Goal: Find specific page/section: Find specific page/section

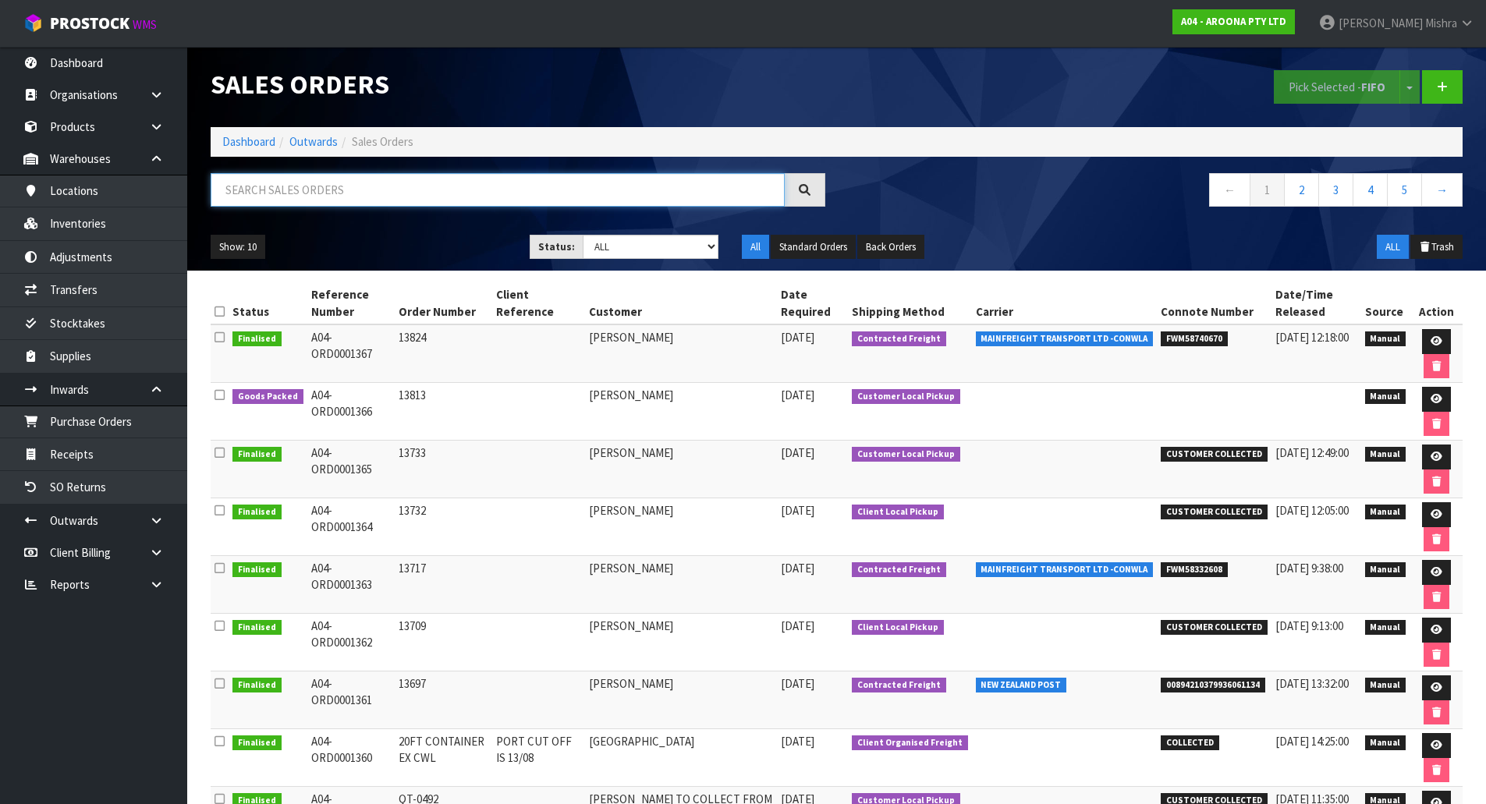
click at [264, 197] on input "text" at bounding box center [498, 190] width 574 height 34
click at [255, 130] on ol "Dashboard Outwards Sales Orders" at bounding box center [837, 141] width 1252 height 29
click at [254, 139] on link "Dashboard" at bounding box center [248, 141] width 53 height 15
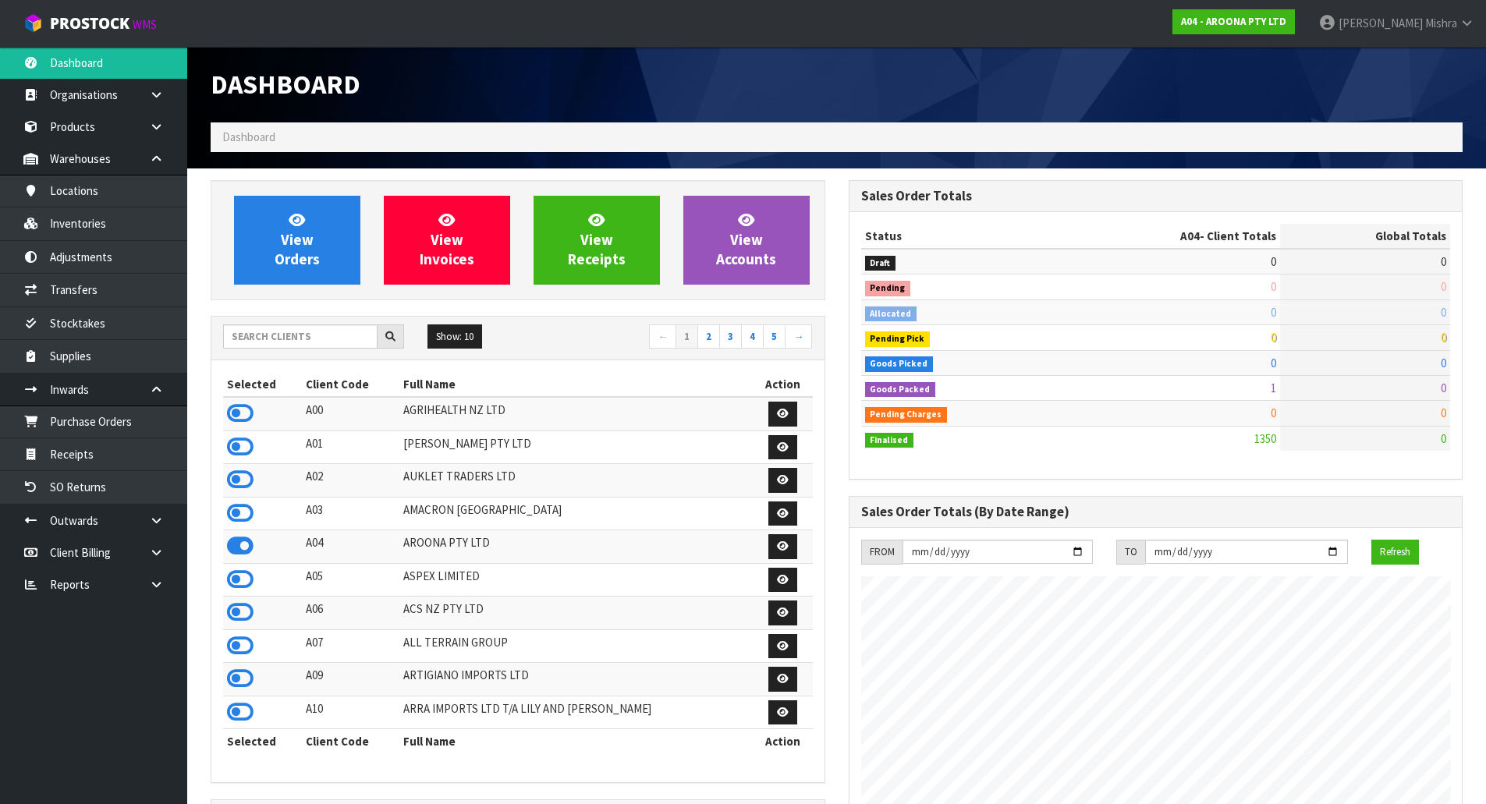
scroll to position [954, 637]
click at [282, 339] on input "text" at bounding box center [300, 336] width 154 height 24
type input "S02"
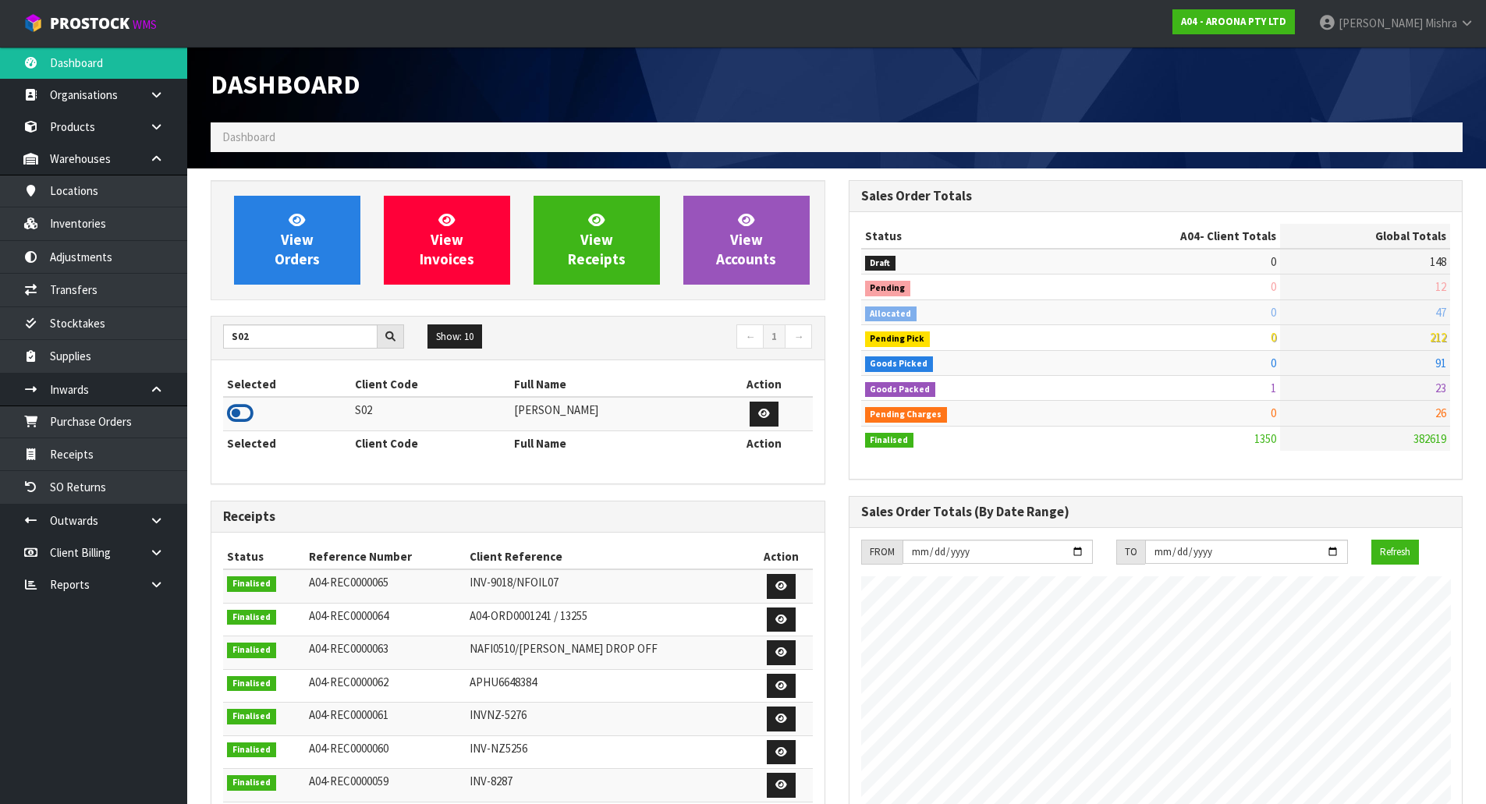
click at [238, 406] on icon at bounding box center [240, 413] width 27 height 23
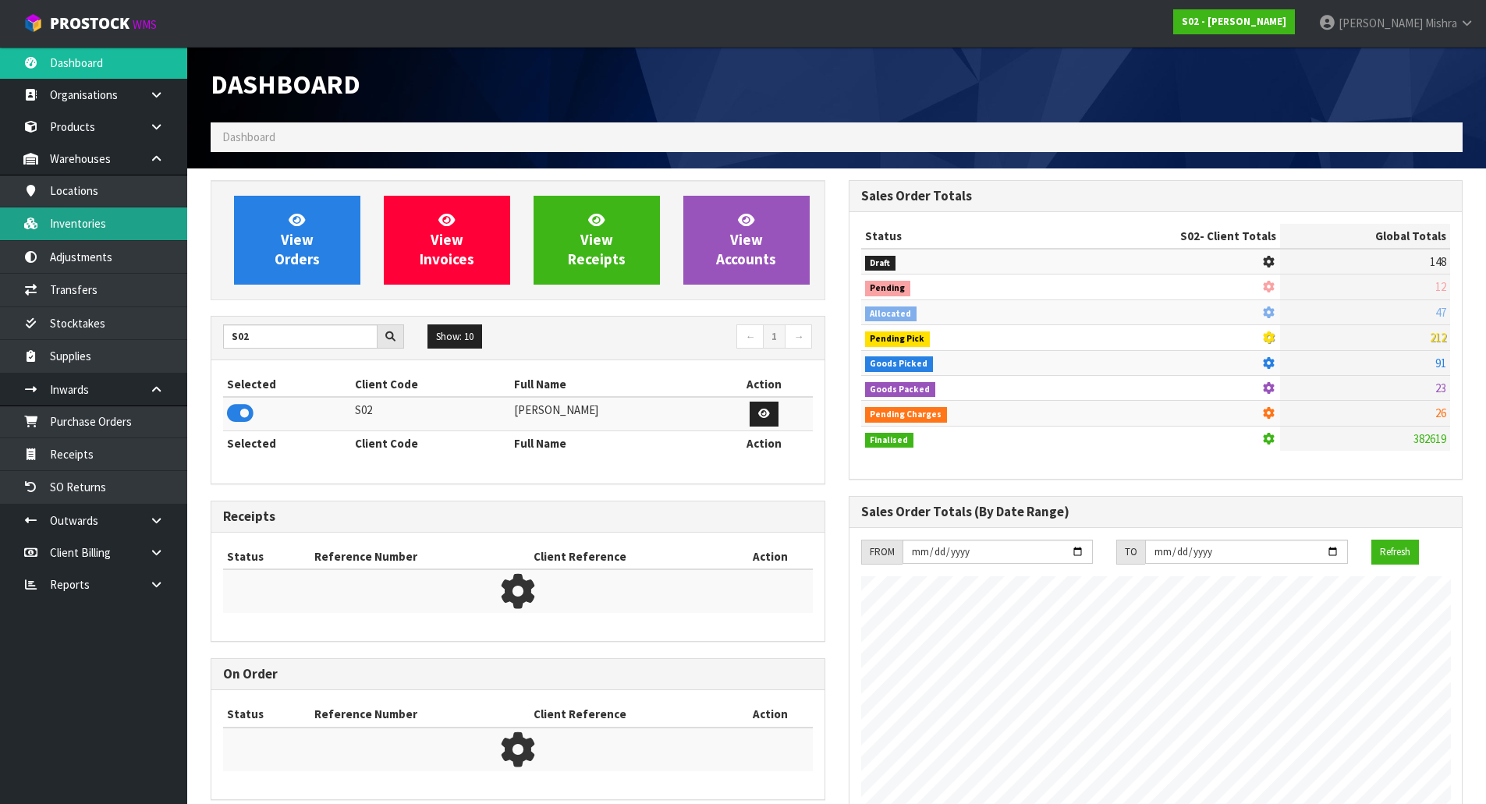
scroll to position [1105, 637]
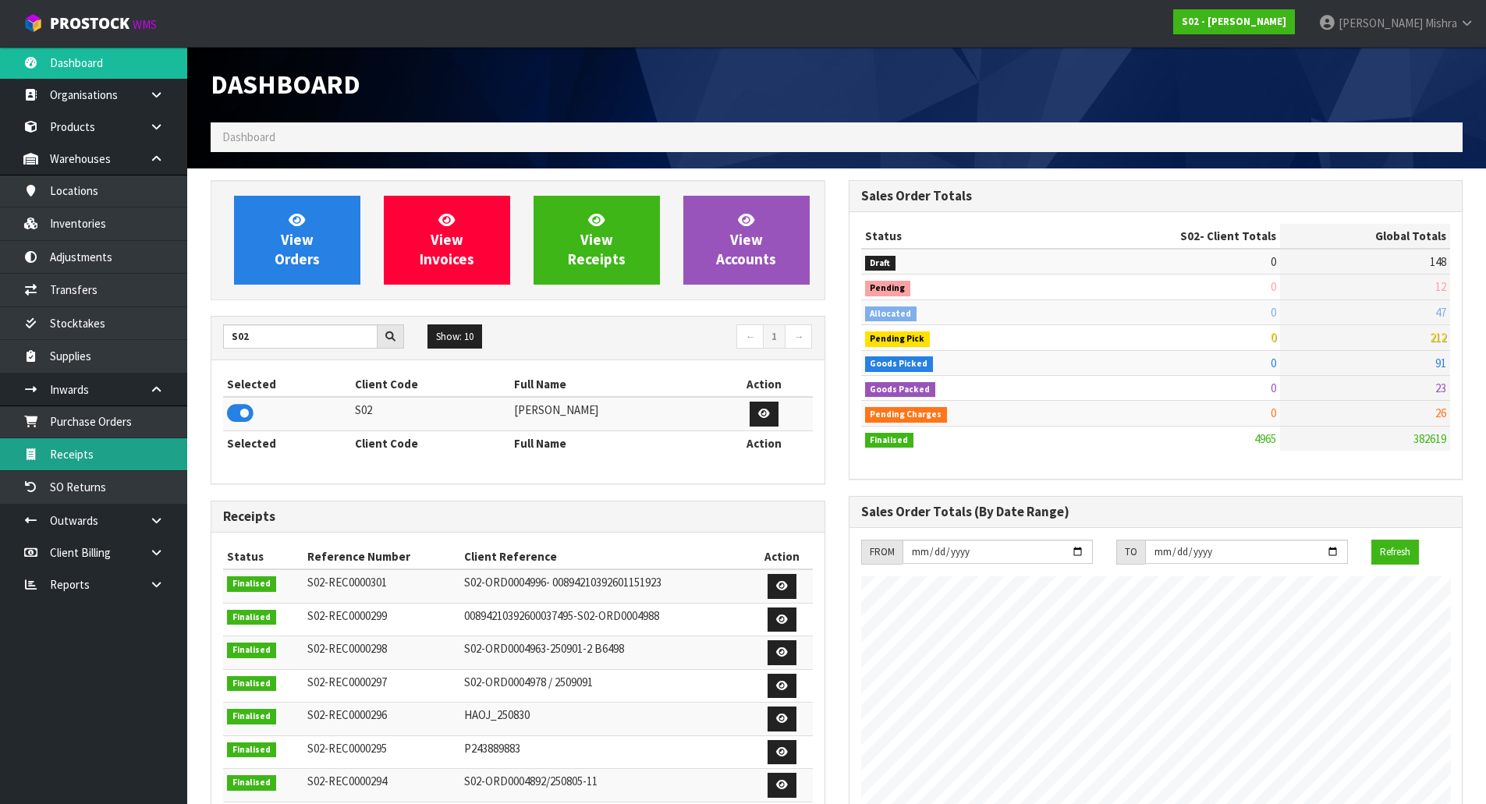
click at [92, 447] on link "Receipts" at bounding box center [93, 454] width 187 height 32
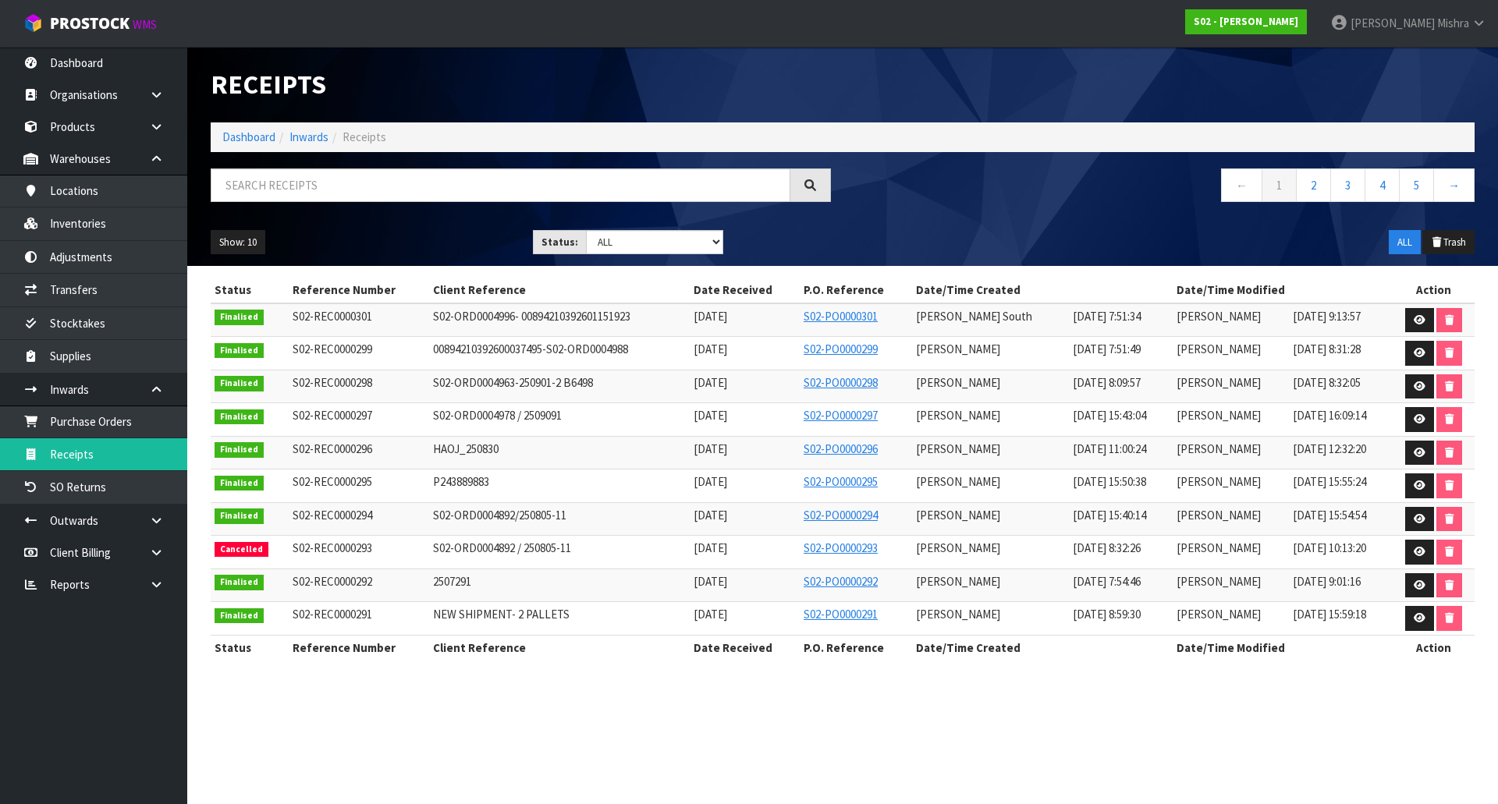
click at [571, 310] on span "S02-ORD0004996- 00894210392601151923" at bounding box center [531, 316] width 197 height 15
copy tr "S02-ORD0004996- 00894210392601151923"
click at [248, 133] on link "Dashboard" at bounding box center [248, 136] width 53 height 15
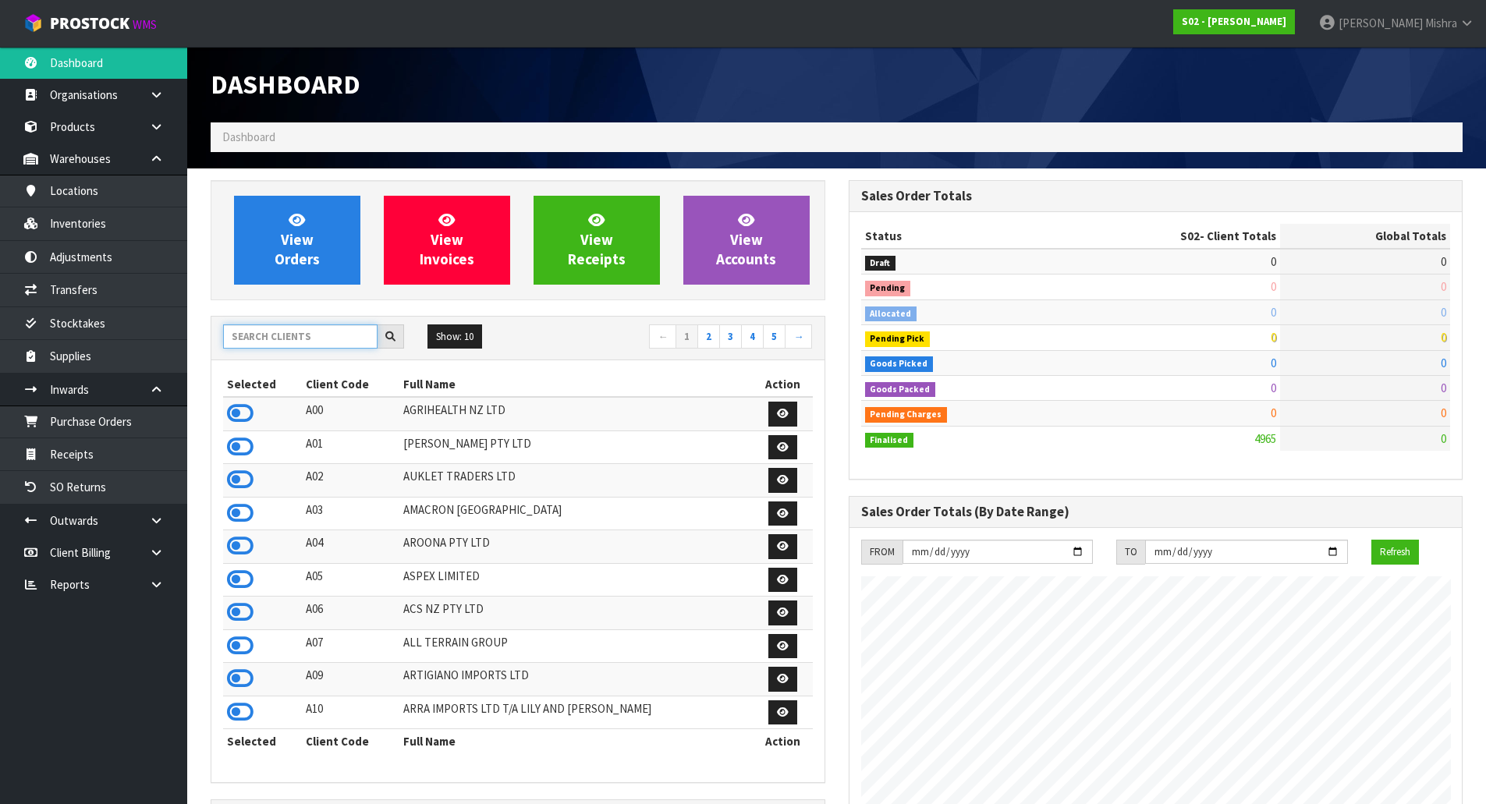
click at [286, 339] on input "text" at bounding box center [300, 336] width 154 height 24
type input "13"
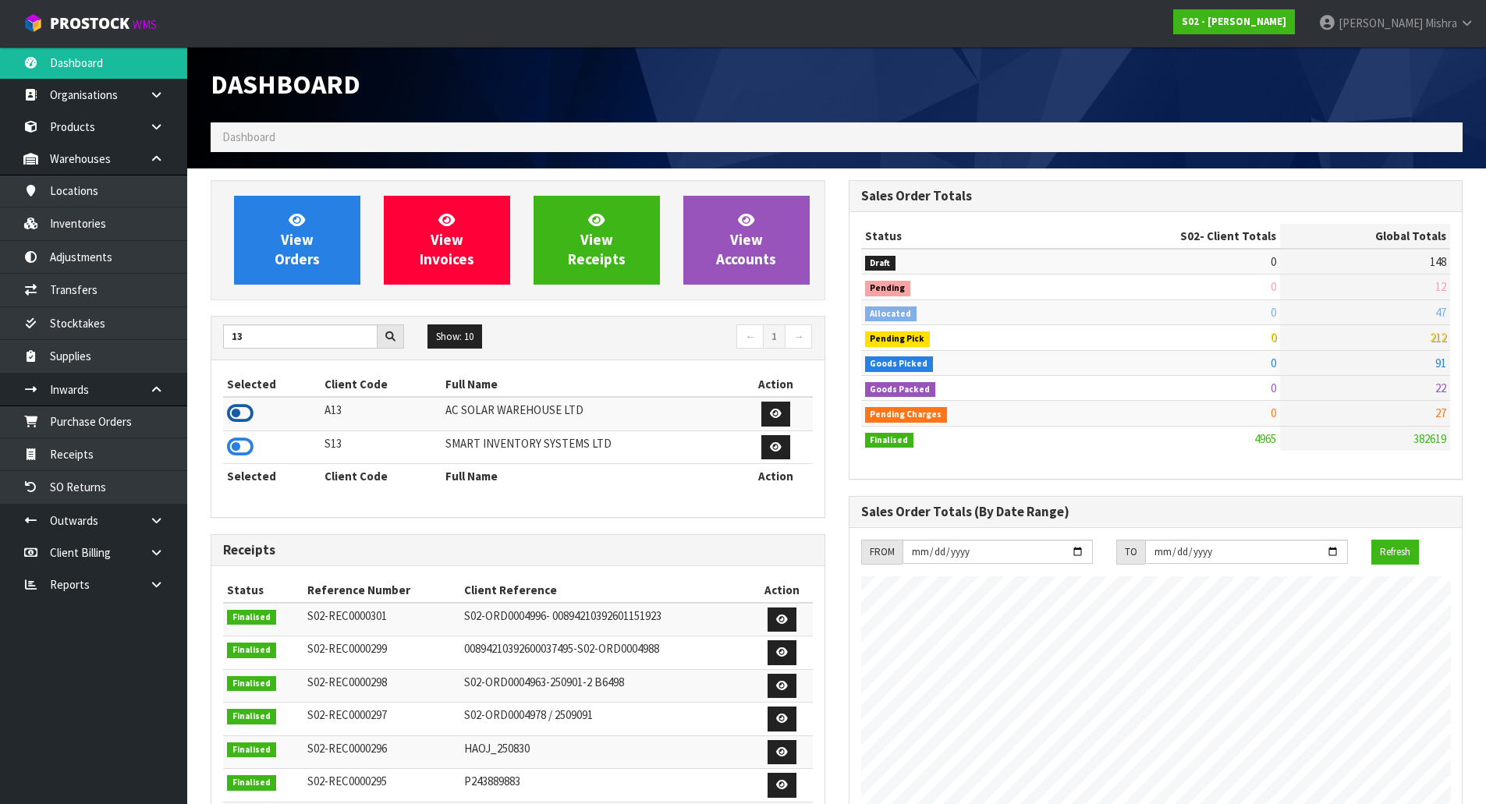
click at [243, 414] on icon at bounding box center [240, 413] width 27 height 23
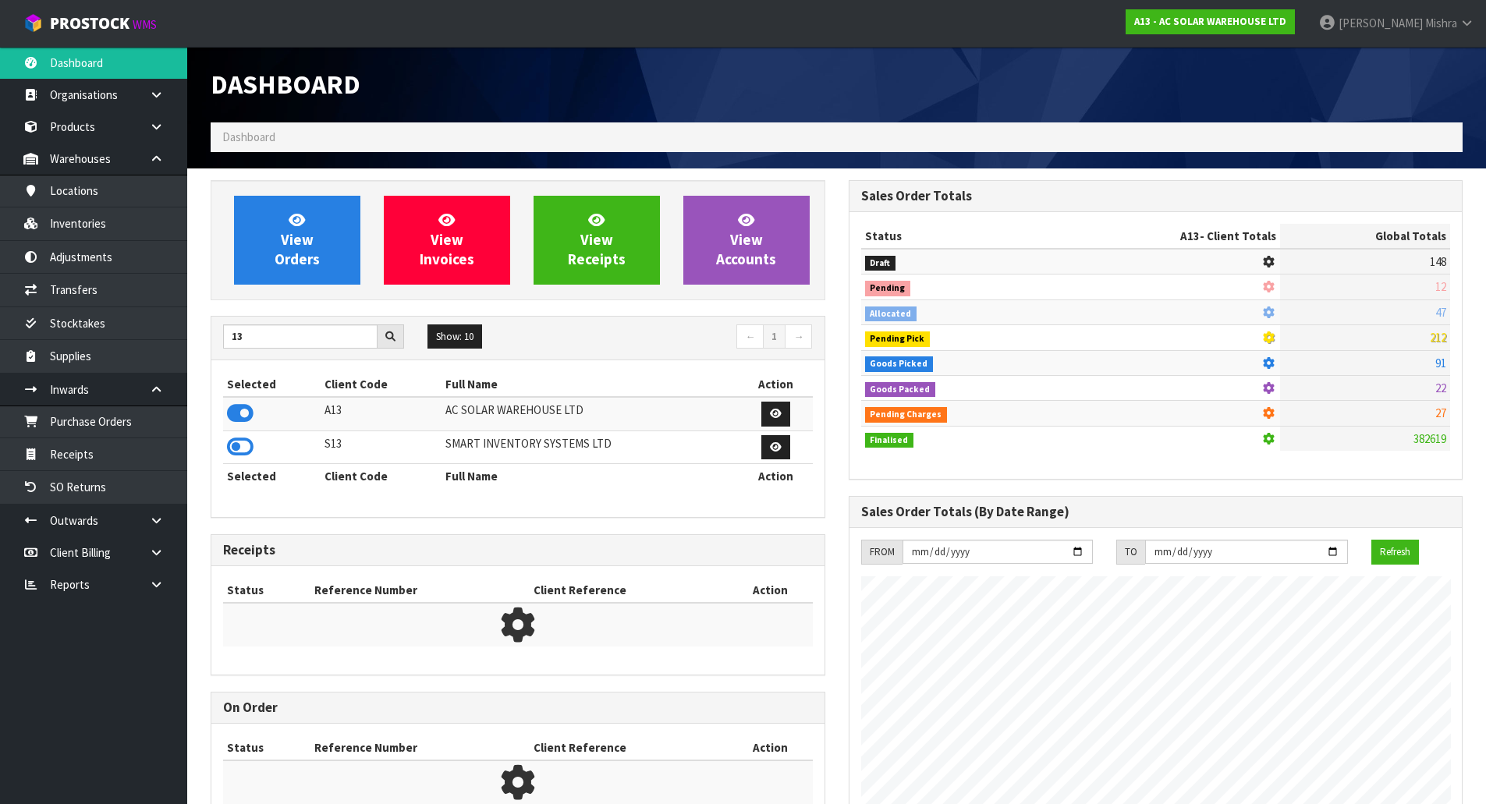
scroll to position [1282, 637]
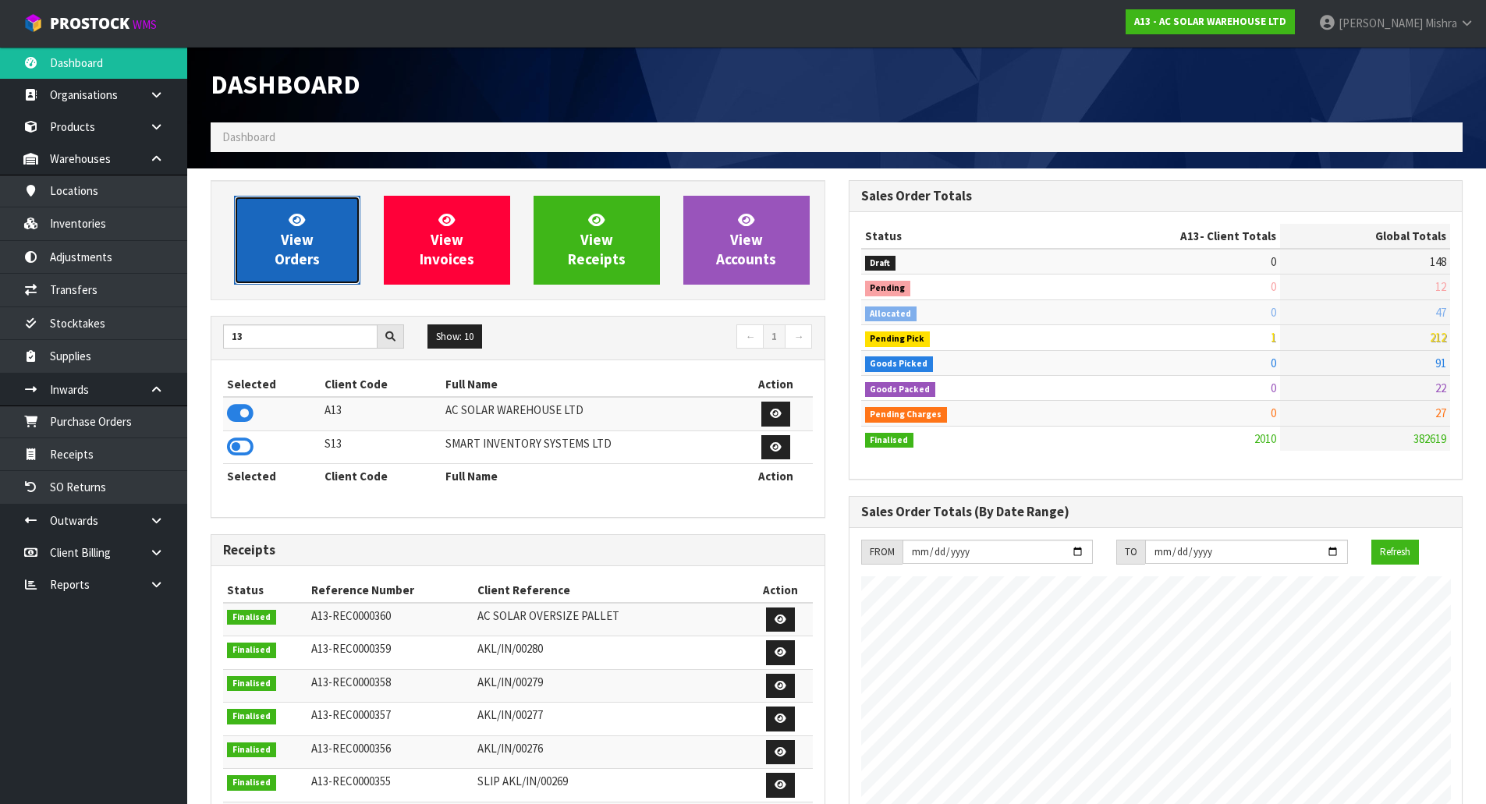
click at [297, 236] on span "View Orders" at bounding box center [297, 240] width 45 height 59
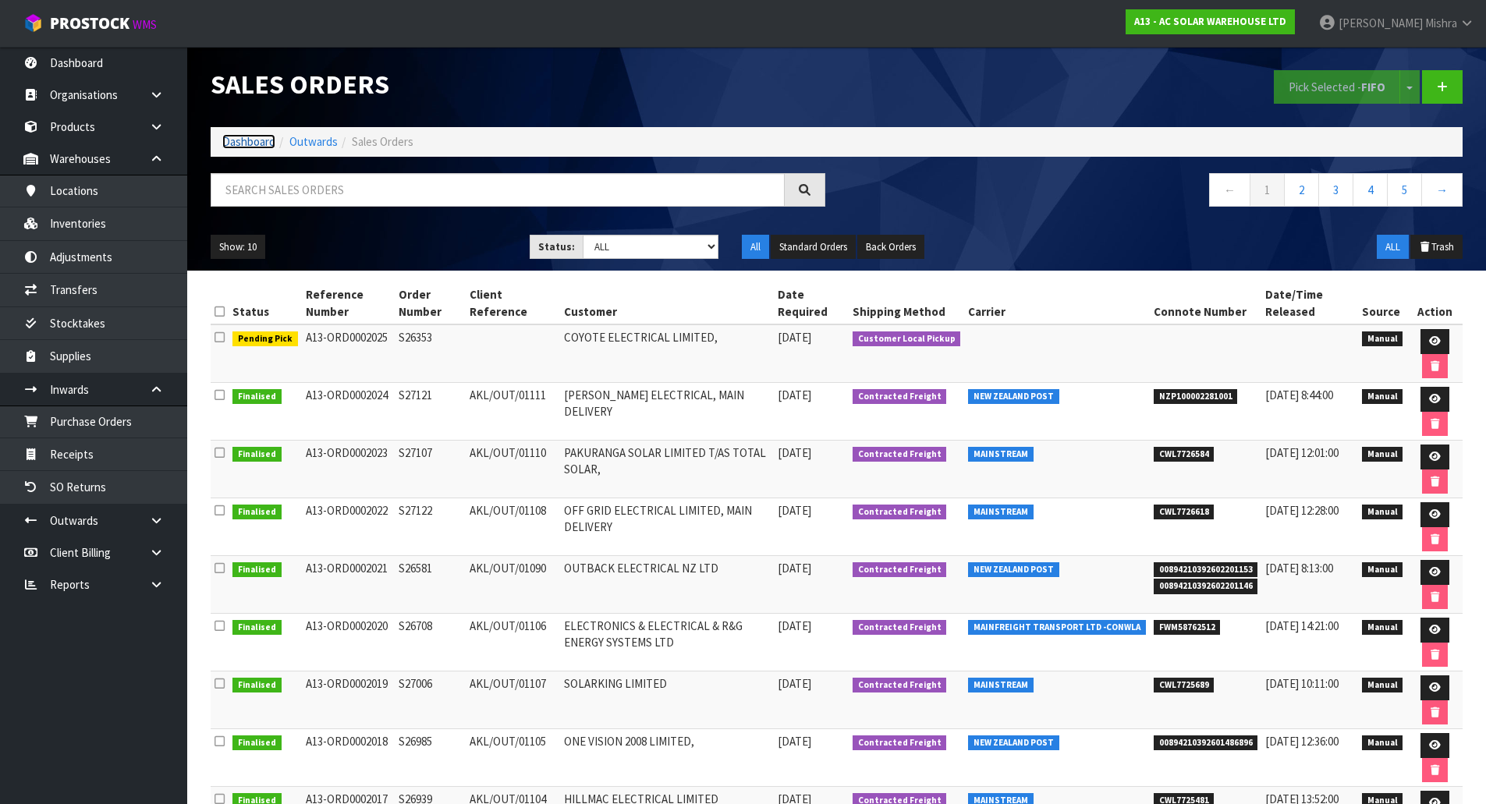
click at [263, 147] on link "Dashboard" at bounding box center [248, 141] width 53 height 15
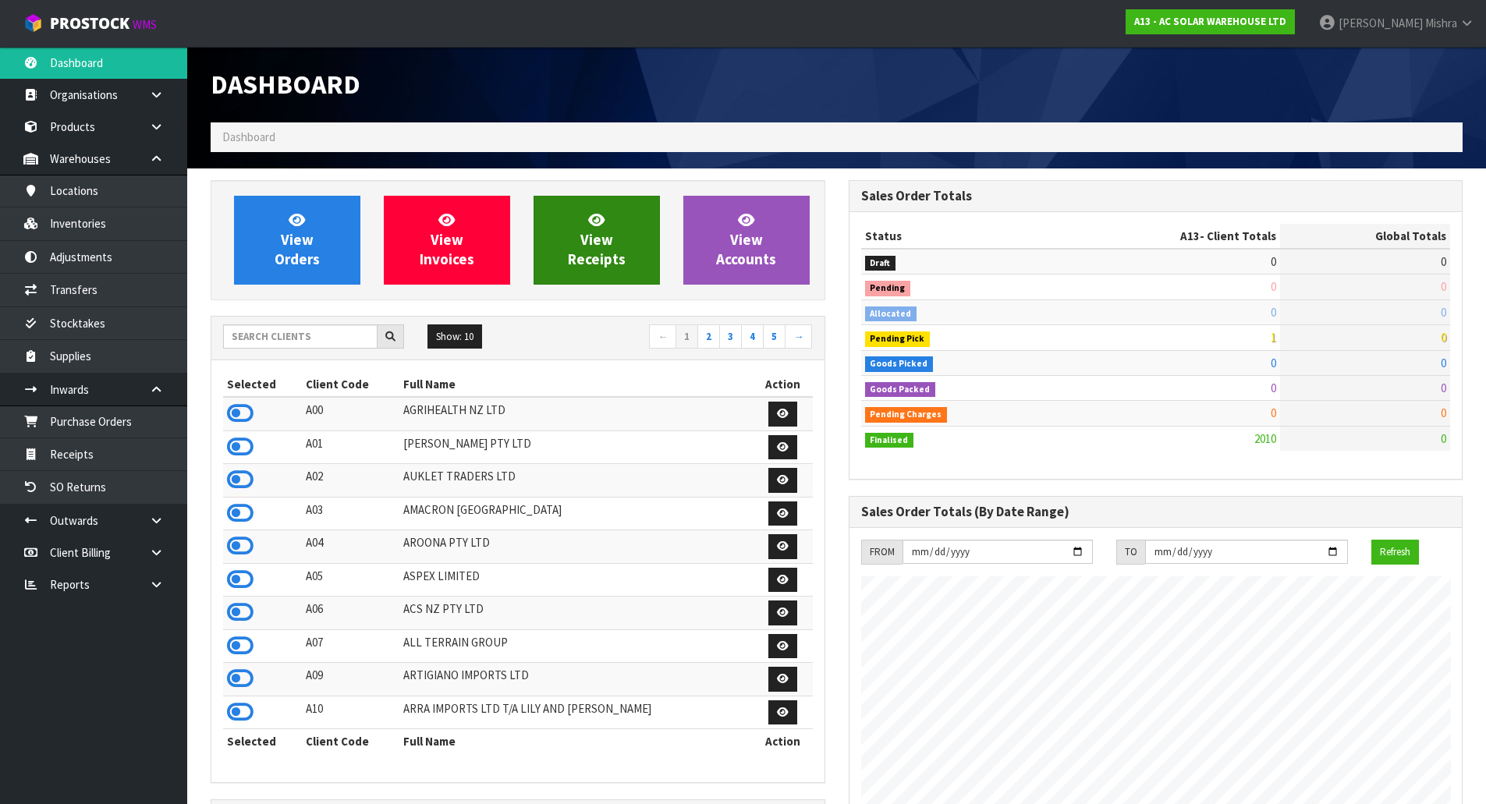
scroll to position [1265, 637]
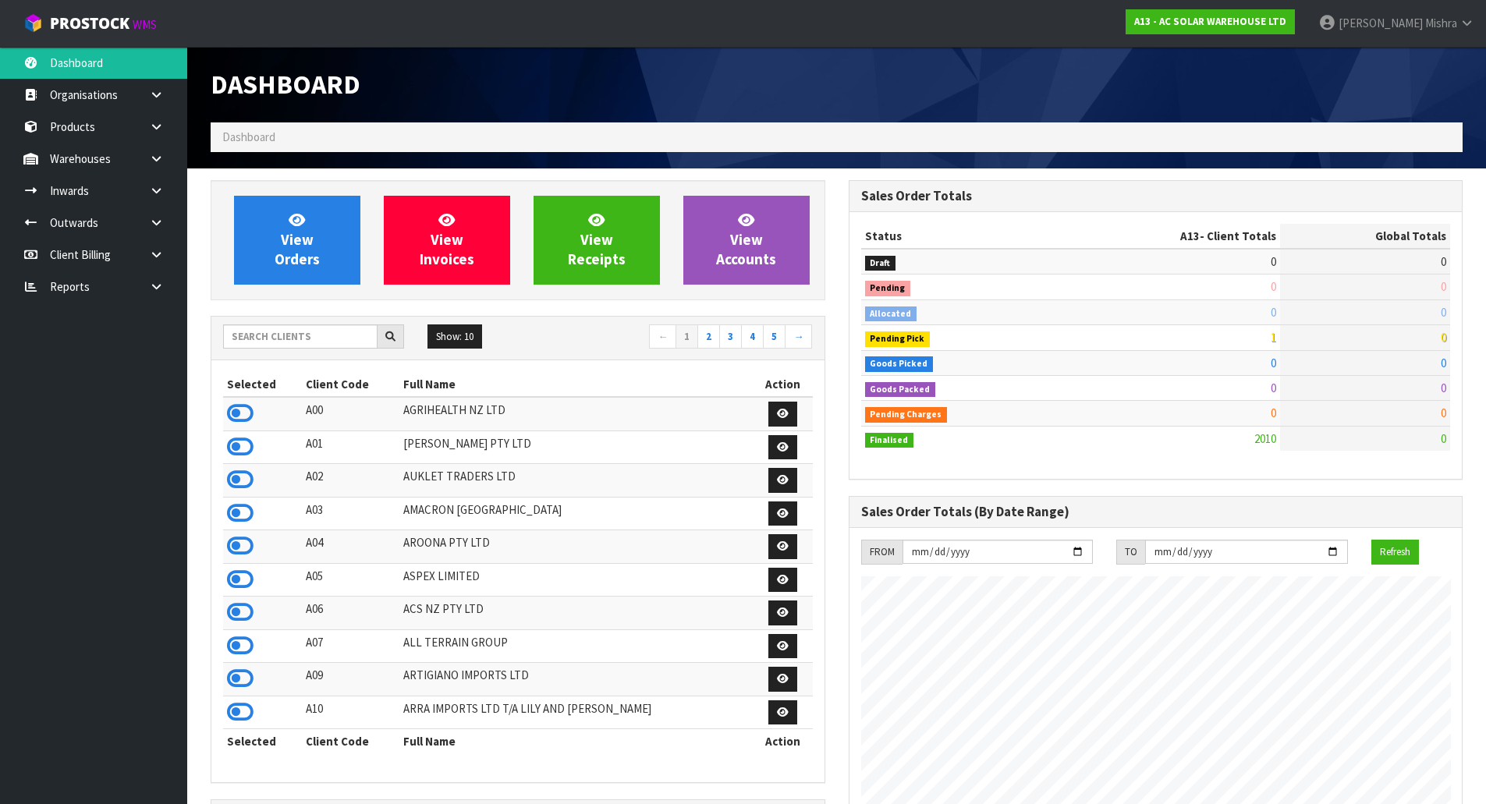
scroll to position [1265, 637]
click at [259, 330] on input "text" at bounding box center [300, 336] width 154 height 24
click at [268, 336] on input "text" at bounding box center [300, 336] width 154 height 24
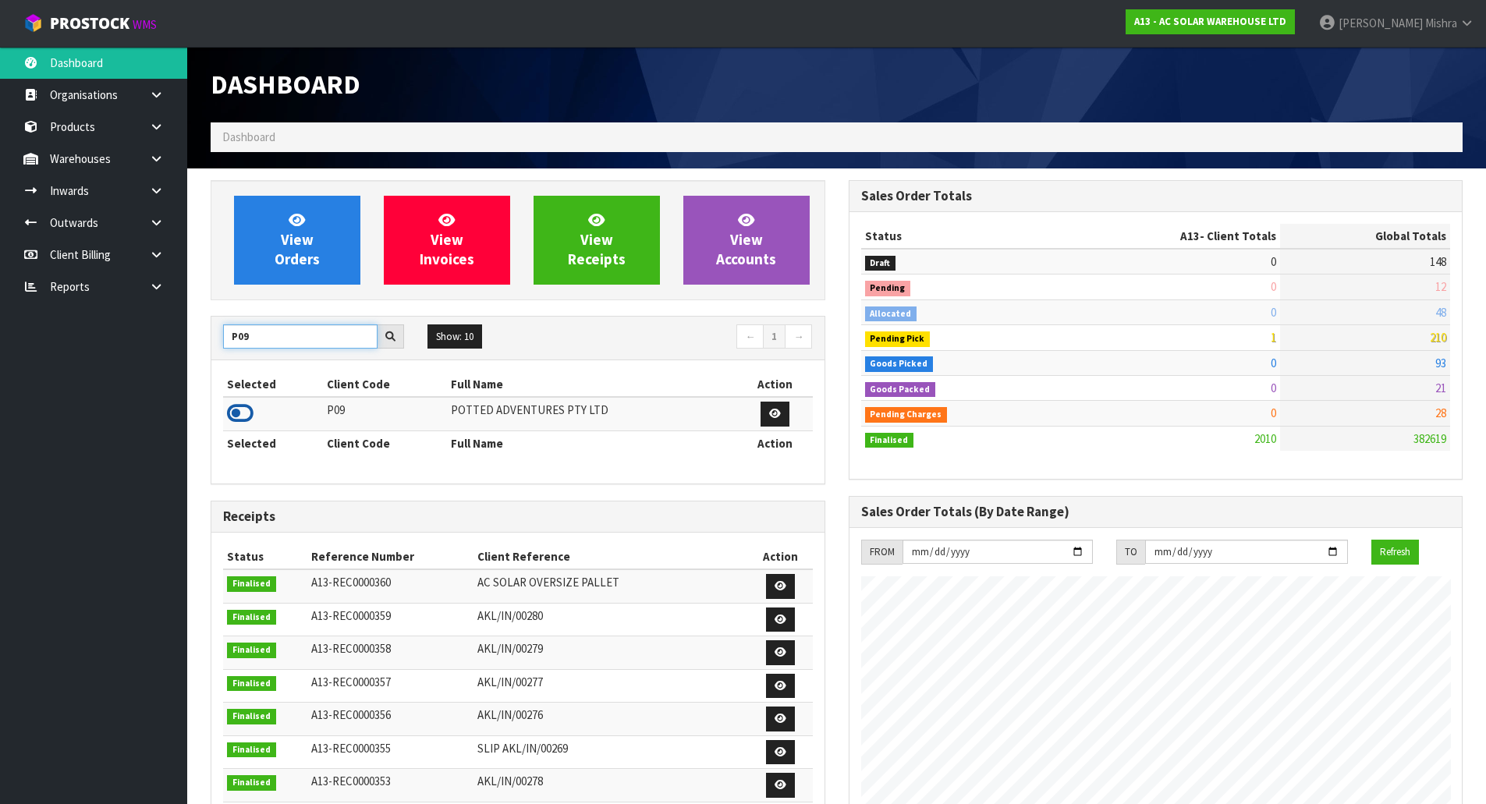
type input "P09"
click at [239, 407] on icon at bounding box center [240, 413] width 27 height 23
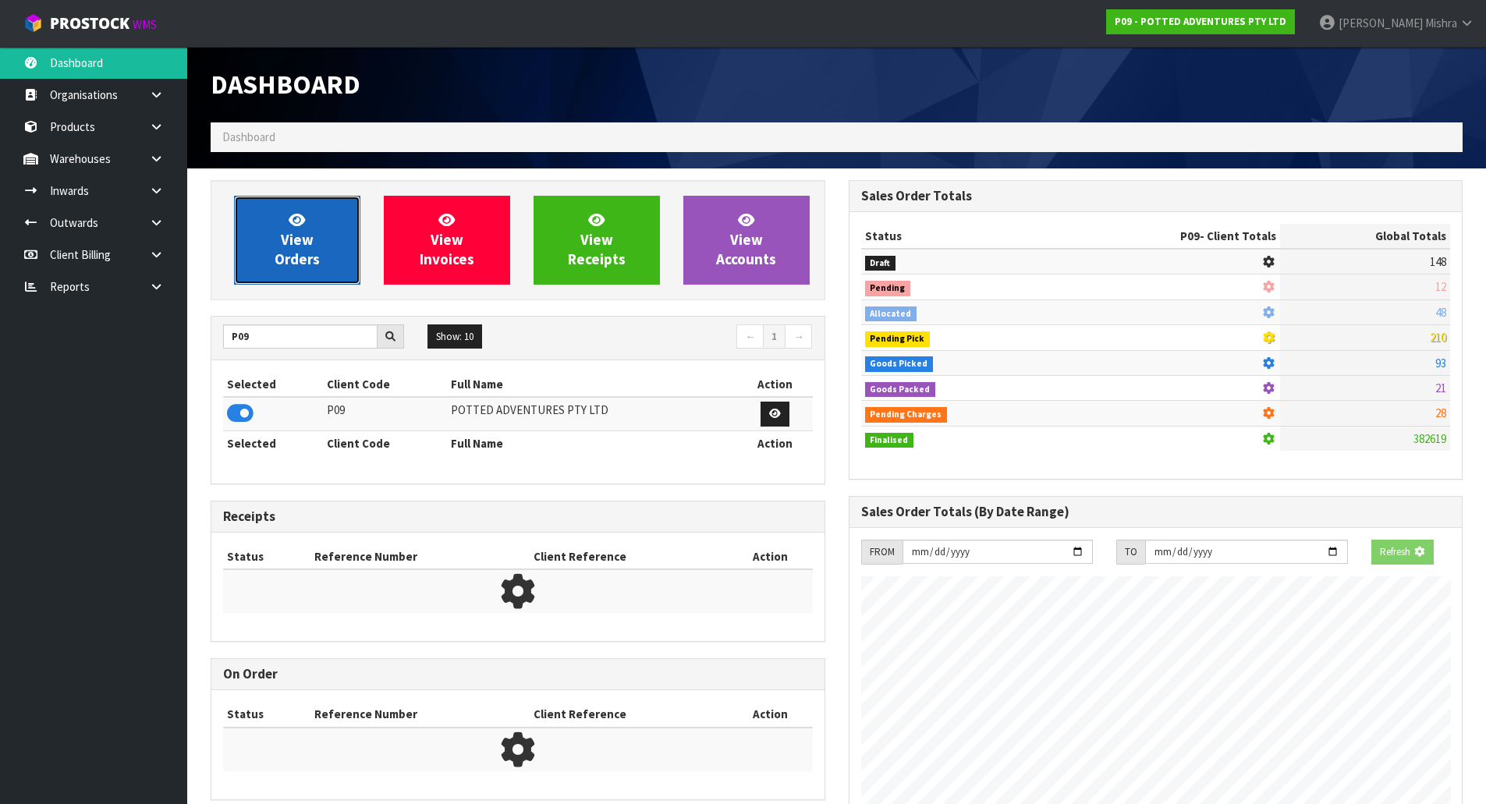
scroll to position [1182, 637]
click at [292, 255] on span "View Orders" at bounding box center [297, 240] width 45 height 59
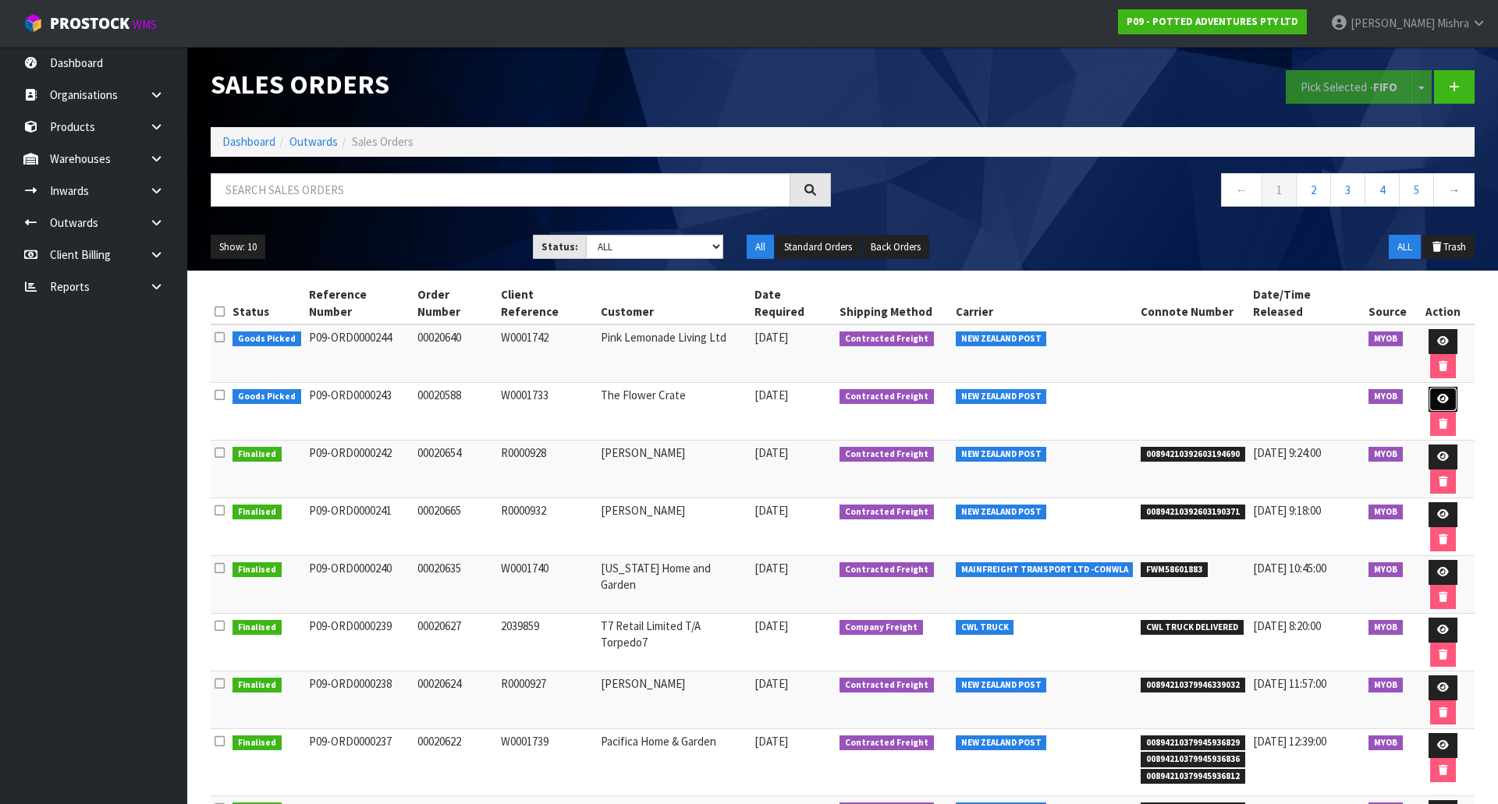
click at [1434, 387] on link at bounding box center [1442, 399] width 29 height 25
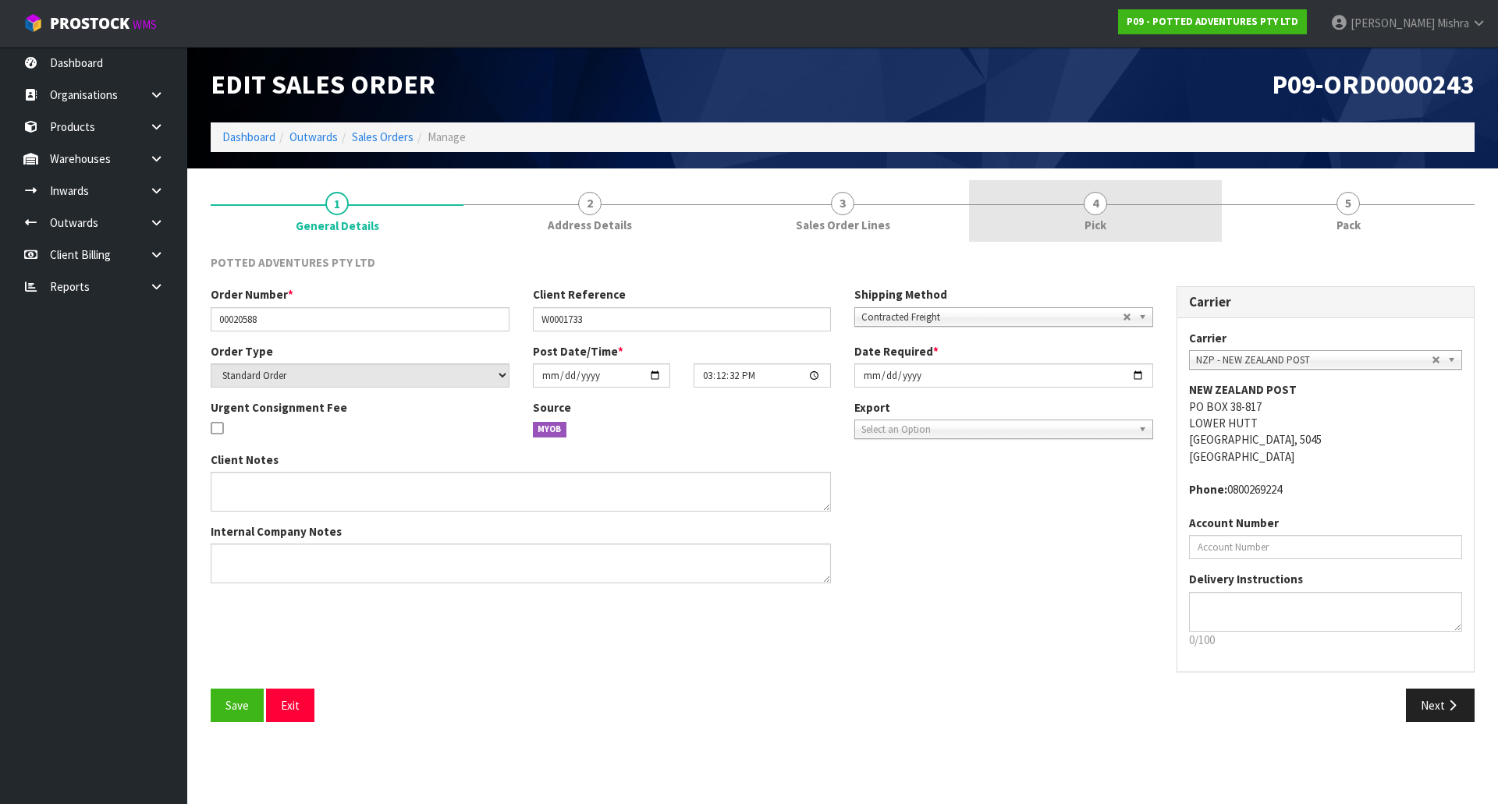
click at [1144, 209] on link "4 Pick" at bounding box center [1095, 211] width 253 height 62
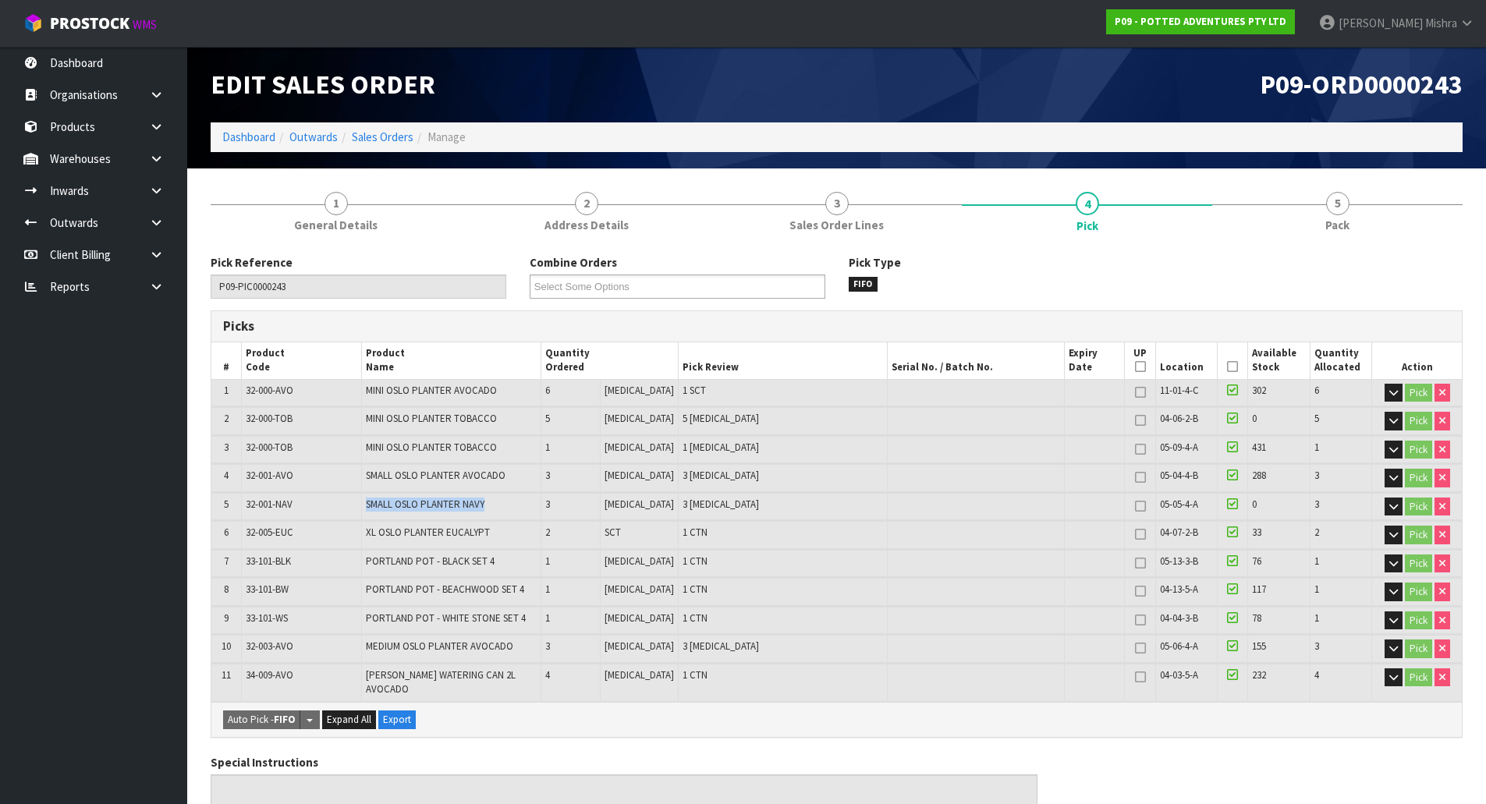
drag, startPoint x: 495, startPoint y: 509, endPoint x: 358, endPoint y: 507, distance: 137.3
click at [358, 507] on tr "5 32-001-NAV SMALL OSLO PLANTER NAVY 3 PCE 3 PCE 05-05-4-A 0 3 Pick" at bounding box center [836, 506] width 1250 height 27
copy tr "SMALL OSLO PLANTER NAVY"
click at [273, 499] on span "32-001-NAV" at bounding box center [269, 504] width 47 height 13
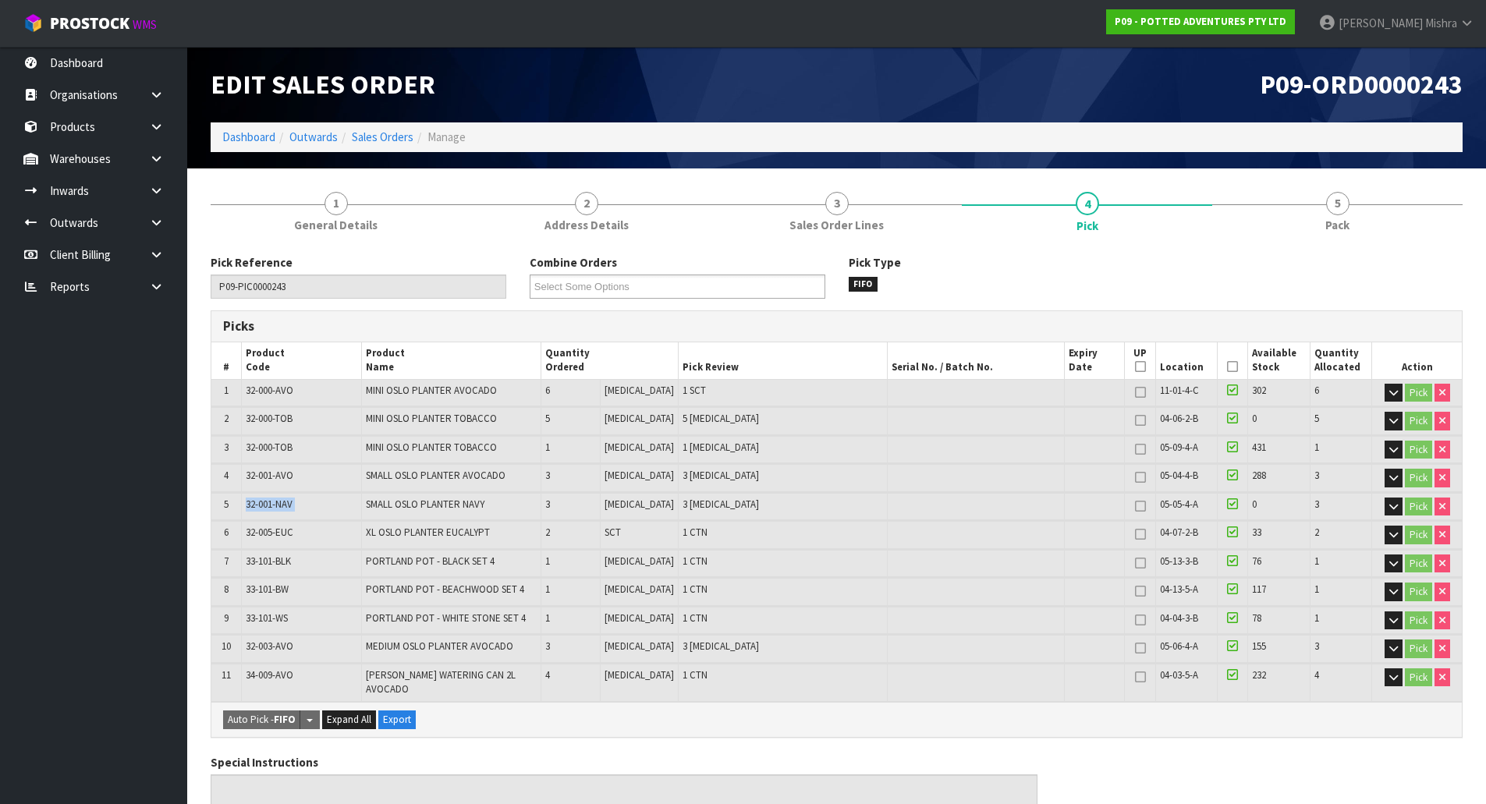
click at [273, 499] on span "32-001-NAV" at bounding box center [269, 504] width 47 height 13
copy tr "32-001-NAV"
click at [421, 501] on span "SMALL OSLO PLANTER NAVY" at bounding box center [425, 504] width 119 height 13
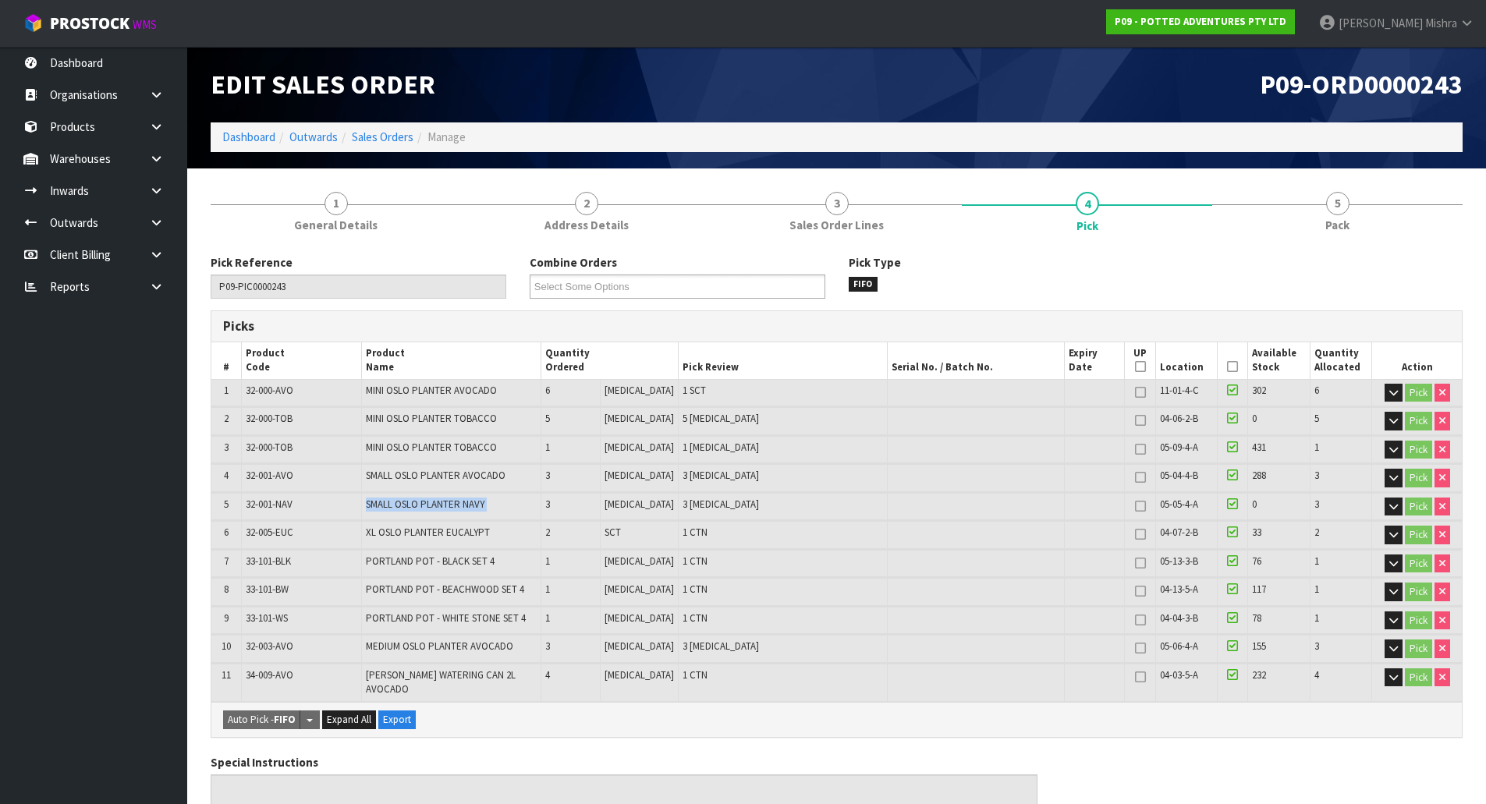
copy tr "SMALL OSLO PLANTER NAVY"
click at [1177, 503] on span "05-05-4-A" at bounding box center [1179, 504] width 38 height 13
copy tr "05-05-4-A"
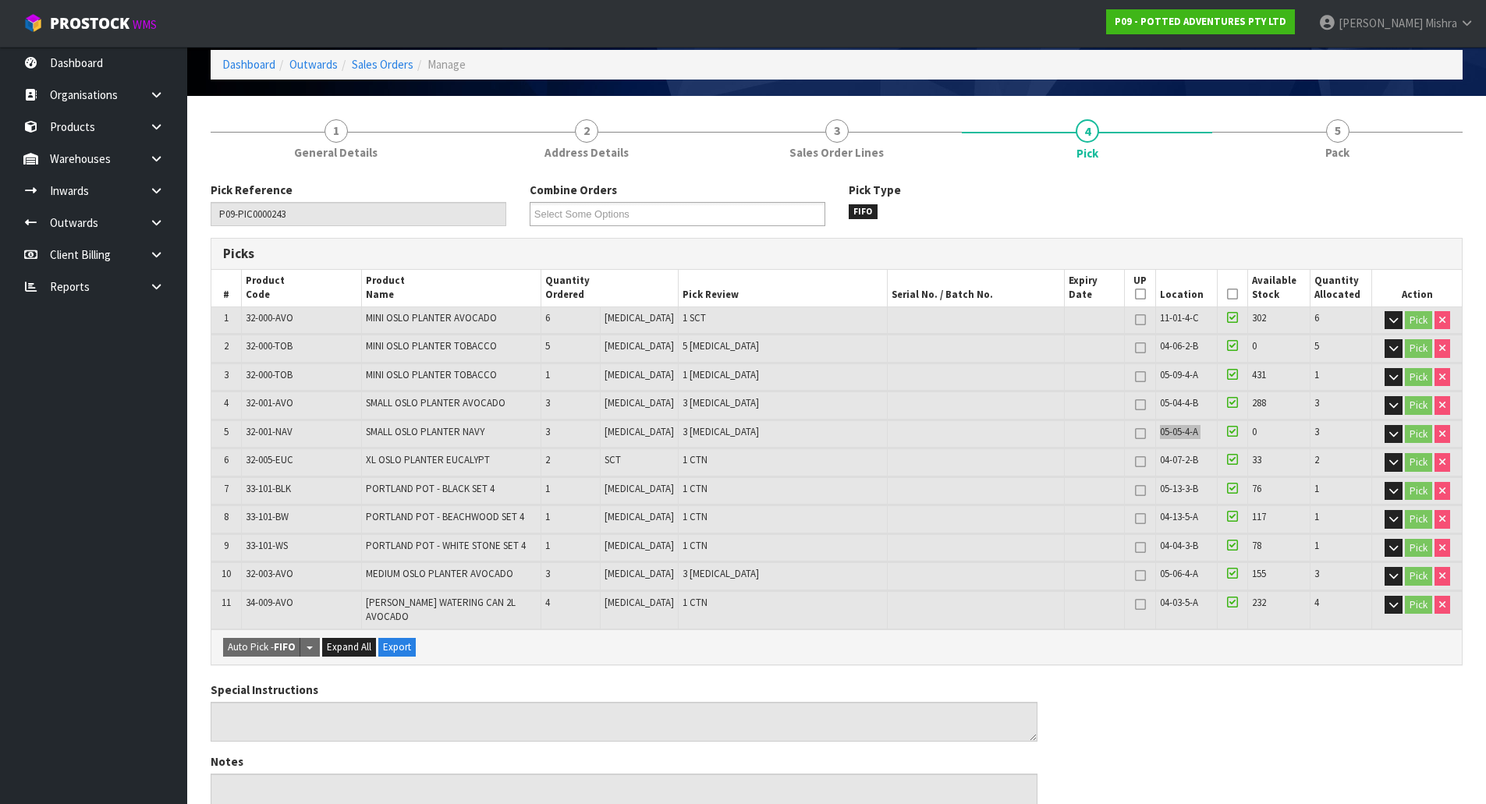
scroll to position [390, 0]
